Goal: Task Accomplishment & Management: Use online tool/utility

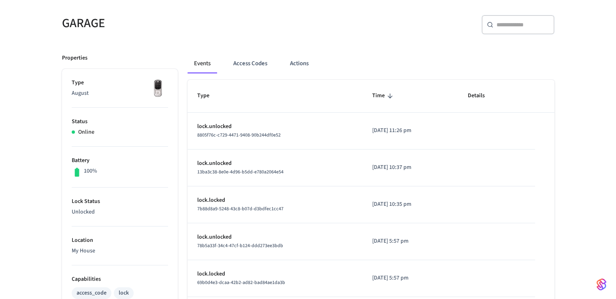
scroll to position [65, 0]
click at [243, 57] on button "Access Codes" at bounding box center [250, 62] width 47 height 19
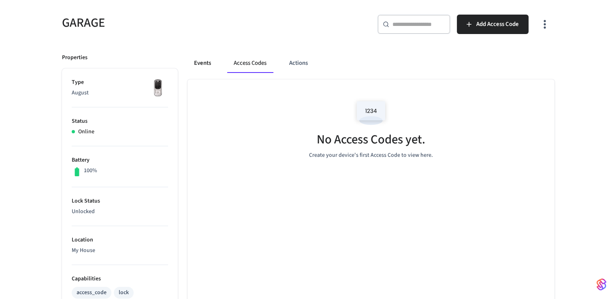
click at [210, 68] on button "Events" at bounding box center [203, 62] width 30 height 19
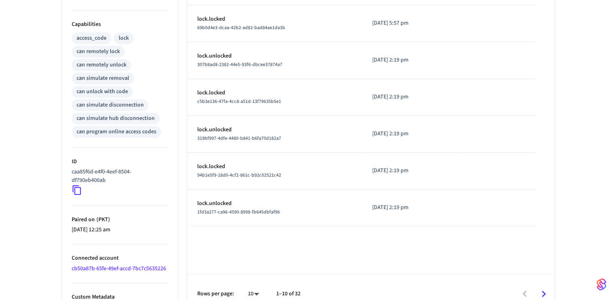
scroll to position [0, 0]
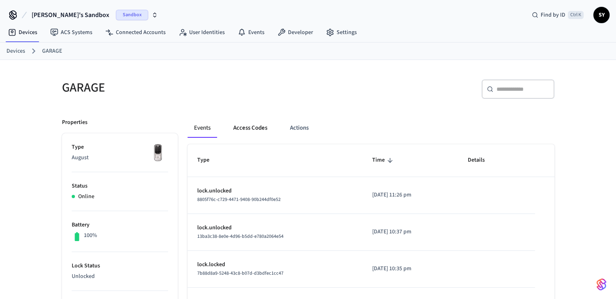
click at [256, 133] on button "Access Codes" at bounding box center [250, 127] width 47 height 19
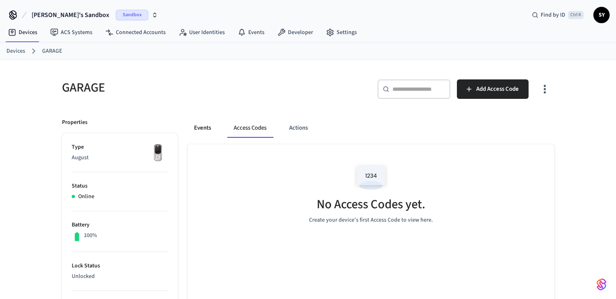
click at [206, 133] on button "Events" at bounding box center [203, 127] width 30 height 19
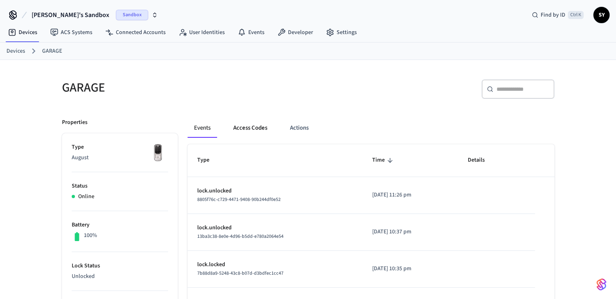
click at [247, 127] on button "Access Codes" at bounding box center [250, 127] width 47 height 19
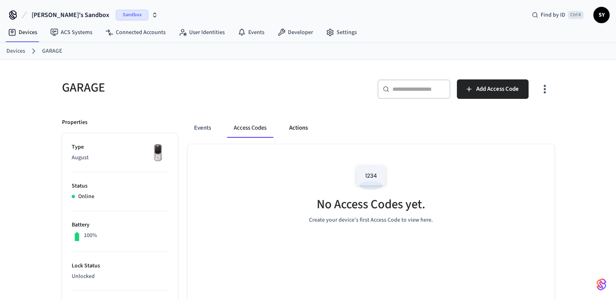
click at [296, 130] on button "Actions" at bounding box center [299, 127] width 32 height 19
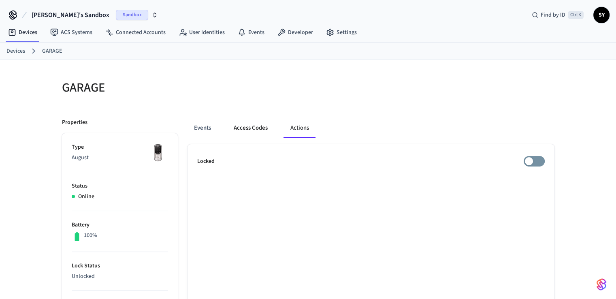
click at [256, 130] on button "Access Codes" at bounding box center [250, 127] width 47 height 19
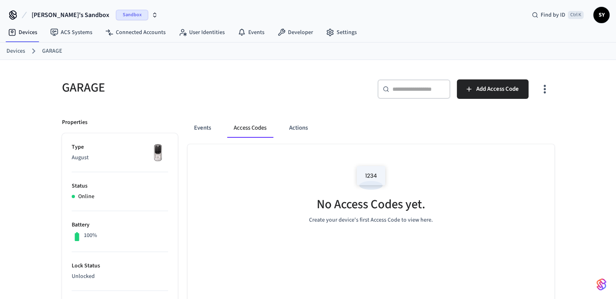
click at [272, 124] on button "Access Codes" at bounding box center [250, 127] width 46 height 19
click at [284, 126] on button "Actions" at bounding box center [299, 127] width 32 height 19
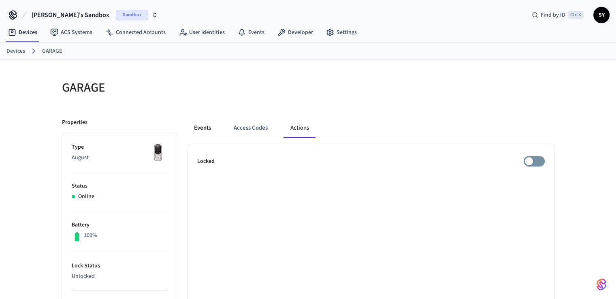
click at [199, 125] on button "Events" at bounding box center [203, 127] width 30 height 19
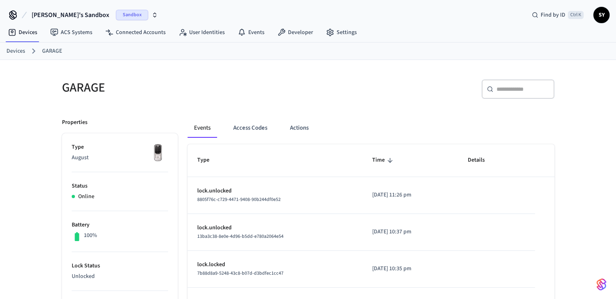
click at [277, 130] on div "Events Access Codes Actions" at bounding box center [371, 127] width 367 height 19
click at [264, 128] on button "Access Codes" at bounding box center [250, 127] width 47 height 19
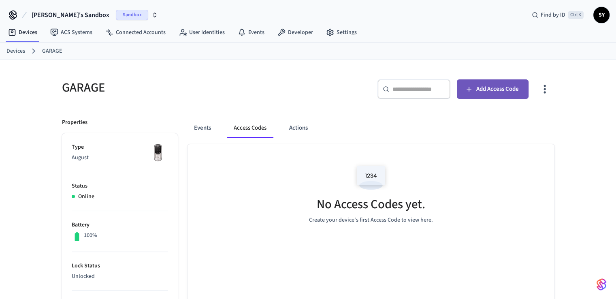
click at [508, 88] on span "Add Access Code" at bounding box center [497, 89] width 43 height 11
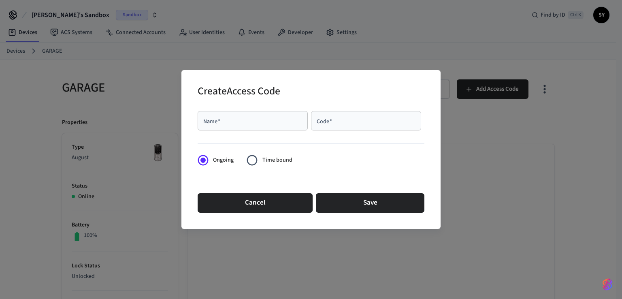
click at [281, 123] on input "Name   *" at bounding box center [253, 121] width 100 height 8
click at [264, 160] on span "Time bound" at bounding box center [278, 160] width 30 height 9
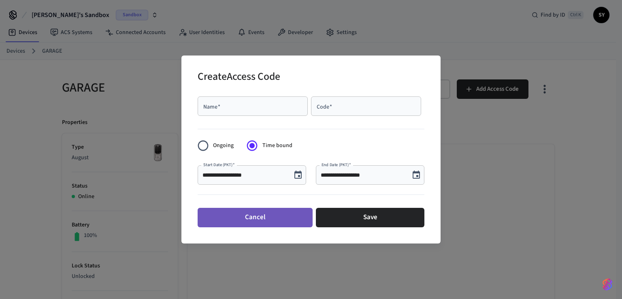
click at [298, 219] on button "Cancel" at bounding box center [255, 217] width 115 height 19
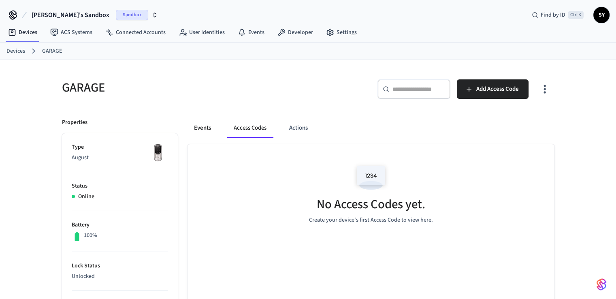
click at [207, 128] on button "Events" at bounding box center [203, 127] width 30 height 19
